Goal: Understand site structure: Understand site structure

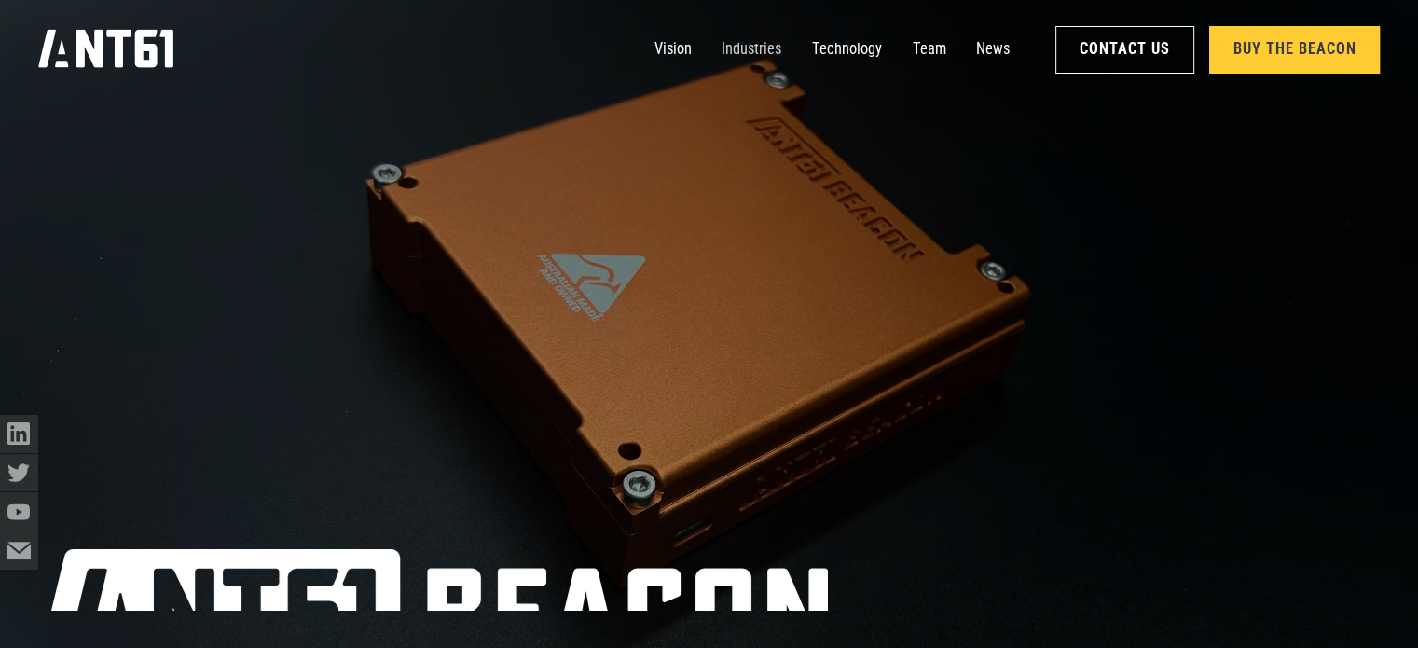
click at [750, 48] on link "Industries" at bounding box center [752, 50] width 60 height 38
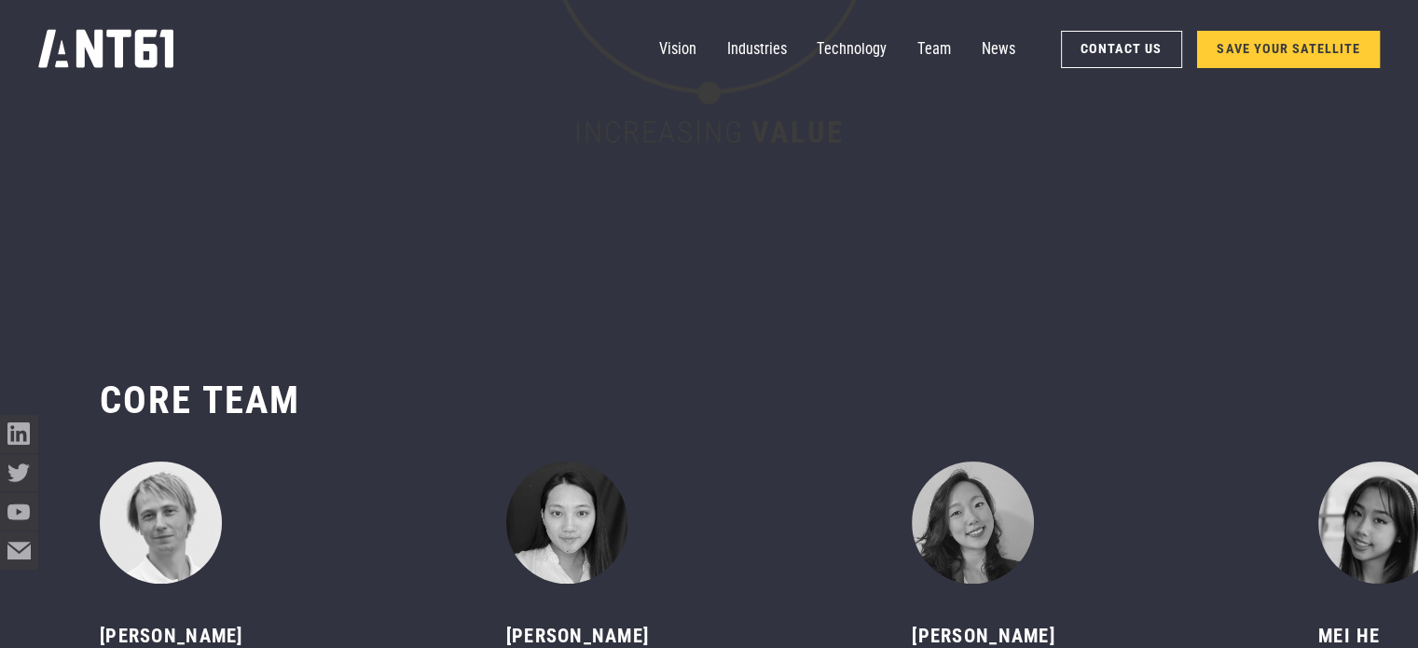
scroll to position [7697, 0]
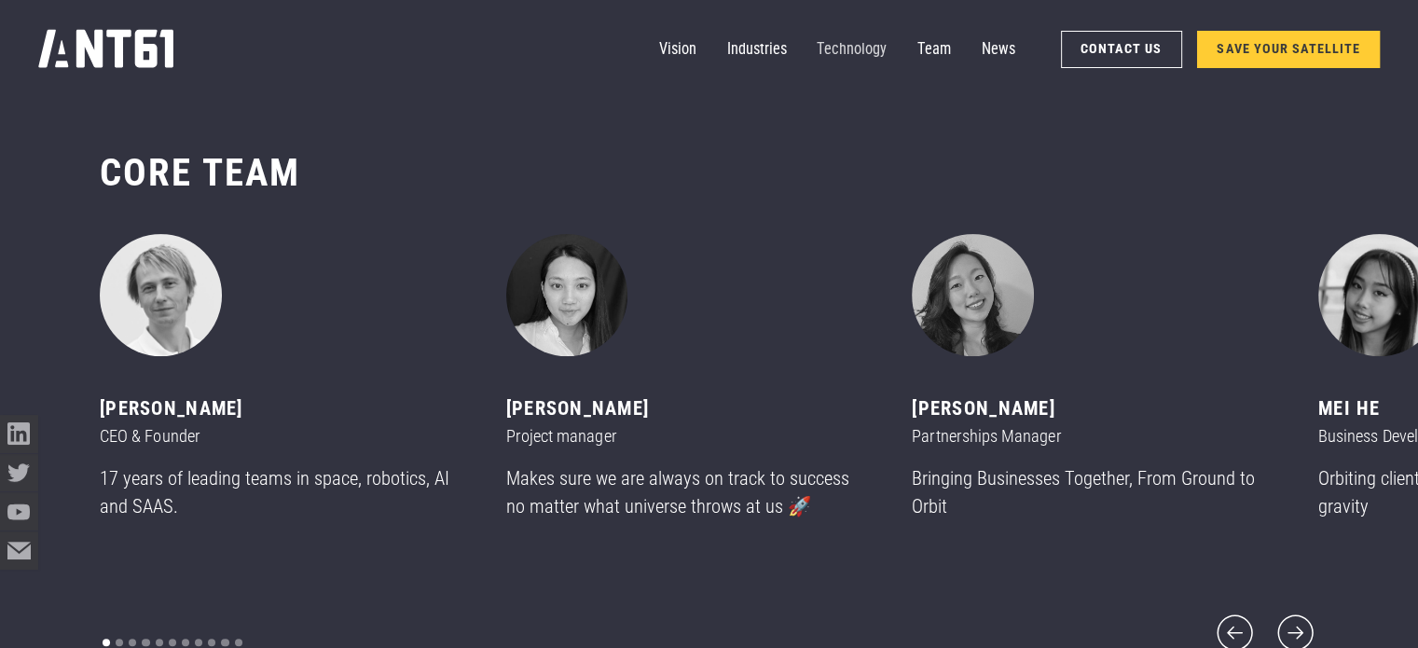
click at [869, 42] on link "Technology" at bounding box center [852, 50] width 70 height 38
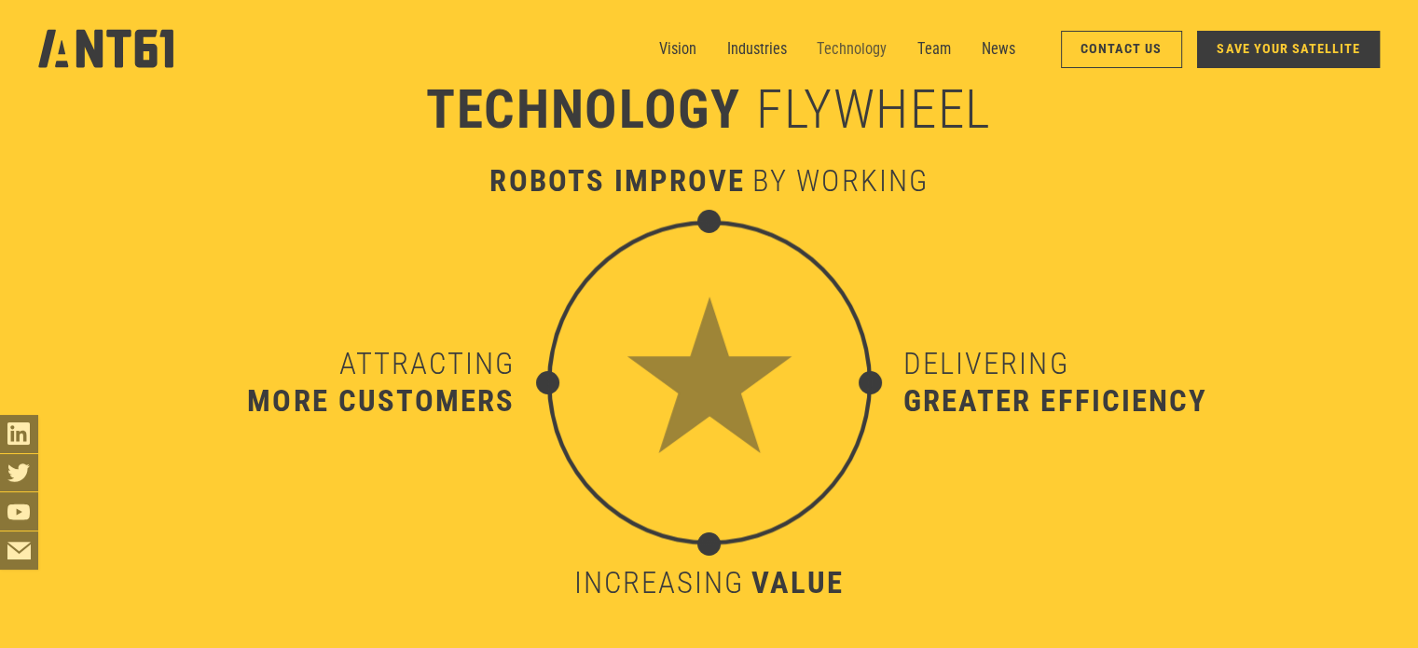
scroll to position [6382, 0]
drag, startPoint x: 707, startPoint y: 49, endPoint x: 690, endPoint y: 51, distance: 16.9
click at [690, 51] on nav "Vision Industries Industries Technology Team News Contact Us SAVE YOUR SATELLITE" at bounding box center [1019, 50] width 721 height 38
click at [693, 51] on link "Vision" at bounding box center [677, 50] width 37 height 38
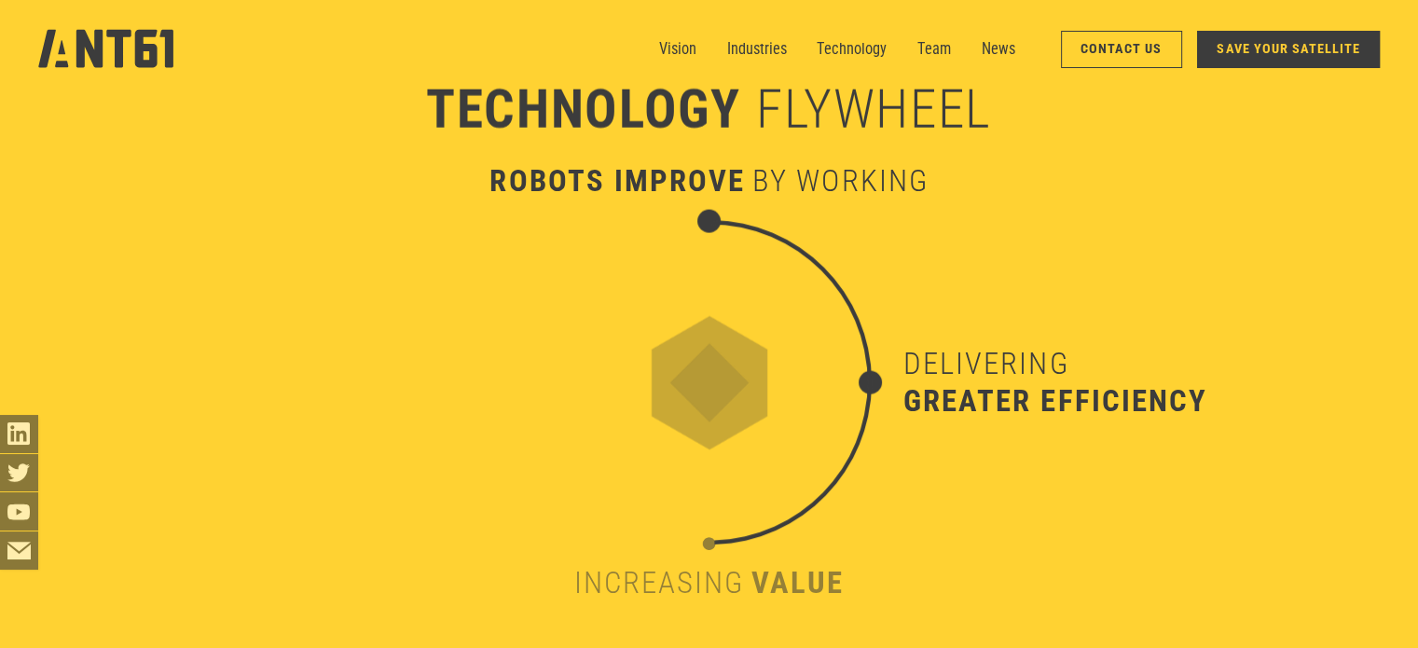
click at [878, 219] on div "robots improve by working increasing value Delivering greater efficiency Attrac…" at bounding box center [709, 344] width 1142 height 584
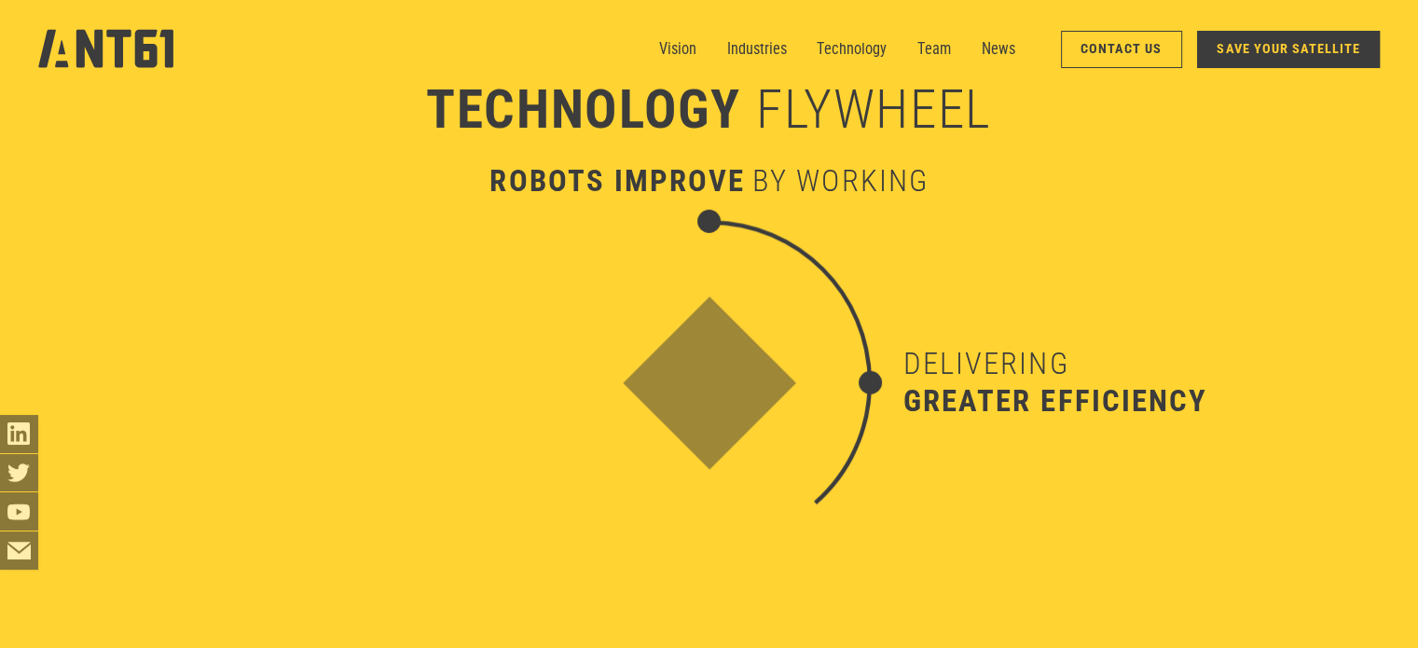
scroll to position [5601, 0]
